Goal: Task Accomplishment & Management: Complete application form

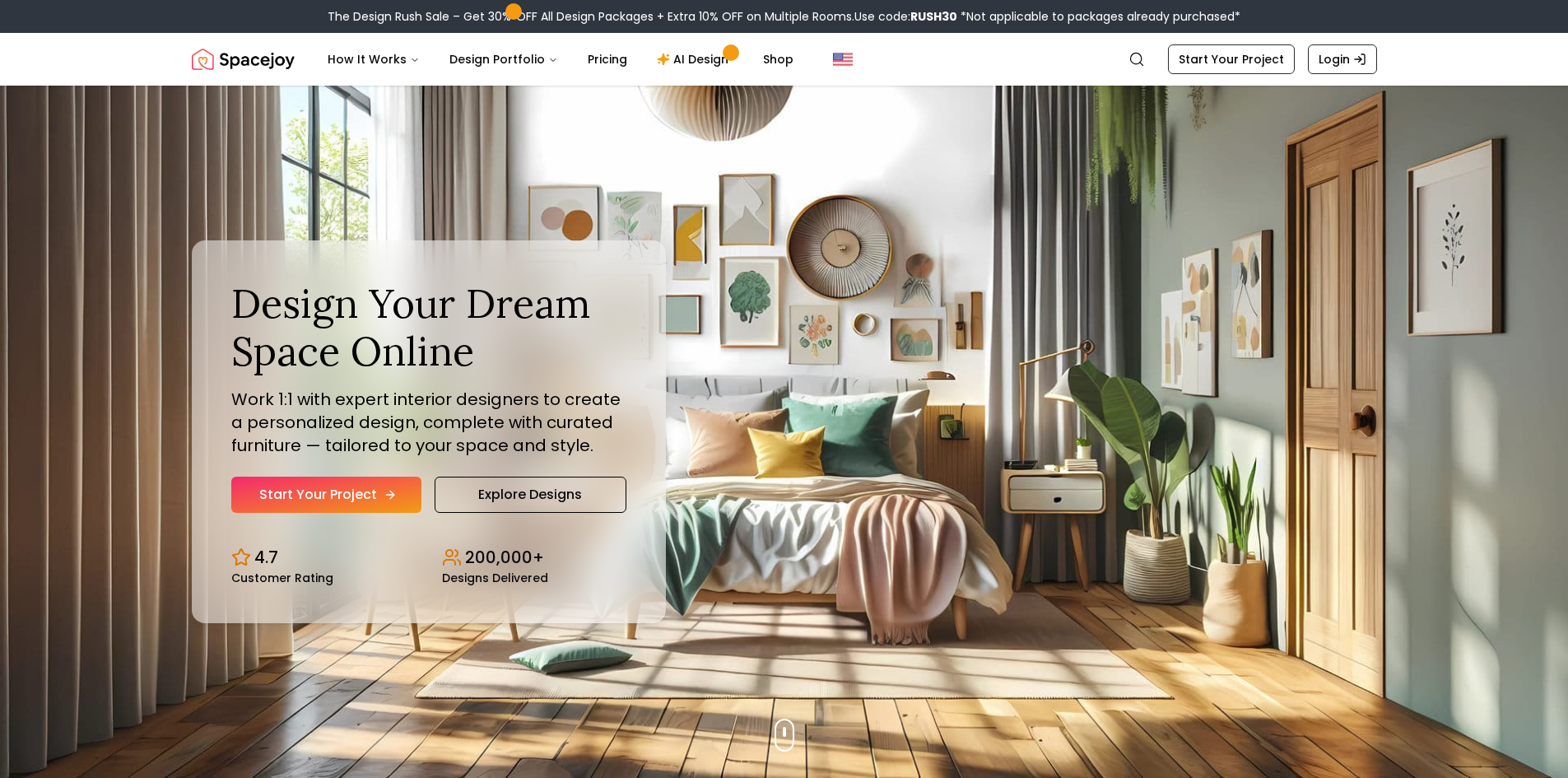
click at [385, 484] on link "Start Your Project" at bounding box center [325, 495] width 190 height 37
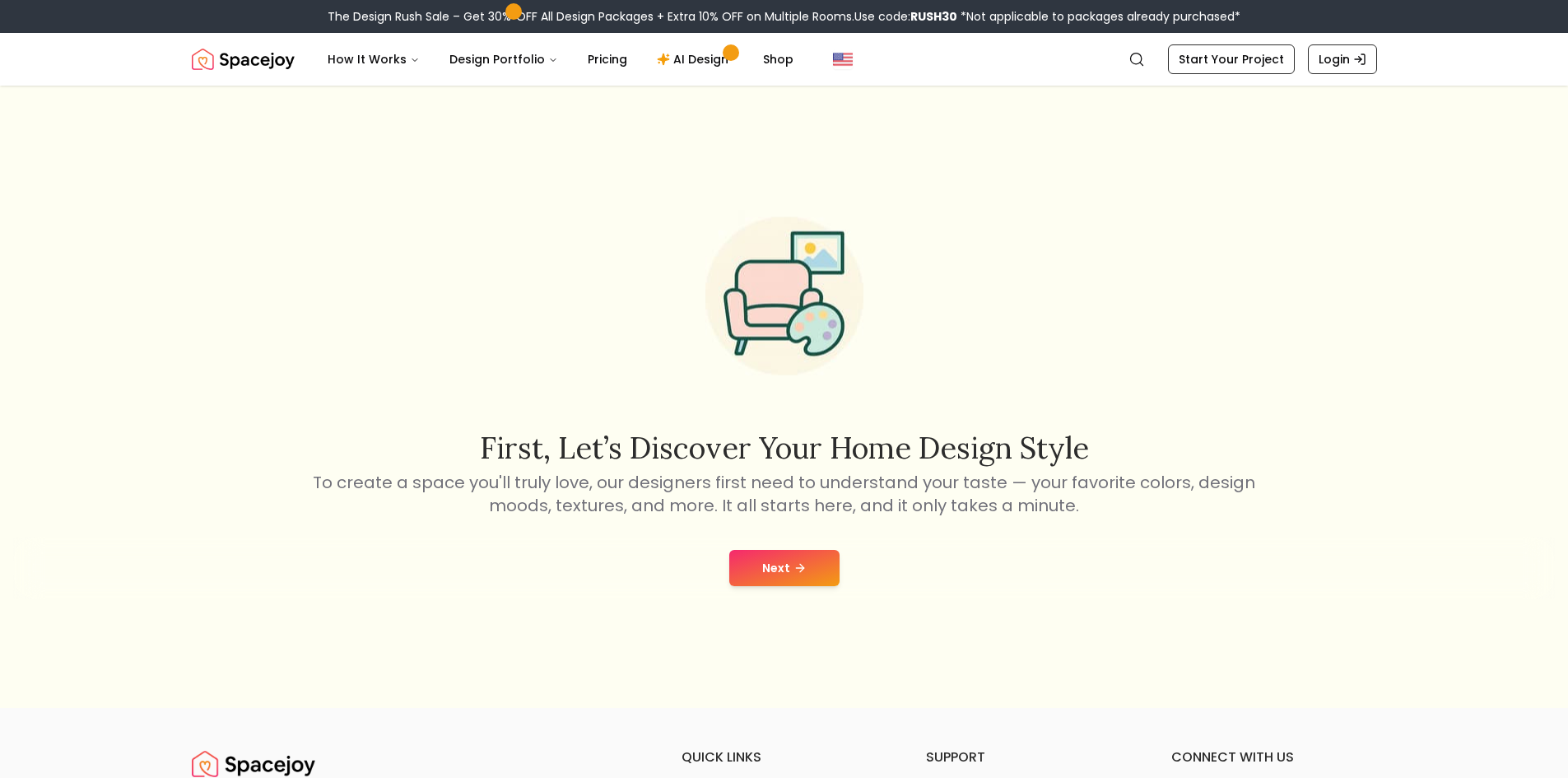
click at [805, 567] on icon at bounding box center [800, 568] width 13 height 13
